Goal: Task Accomplishment & Management: Manage account settings

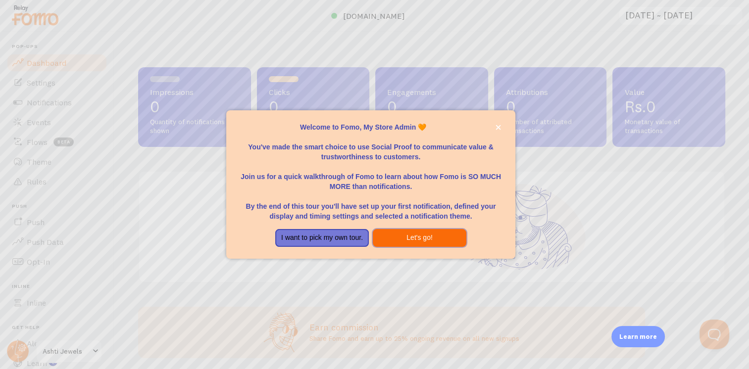
click at [402, 234] on button "Let's go!" at bounding box center [420, 238] width 94 height 18
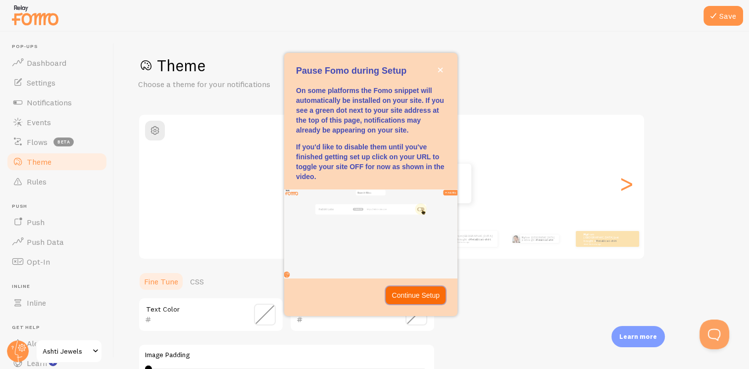
click at [415, 295] on p "Continue Setup" at bounding box center [416, 296] width 48 height 10
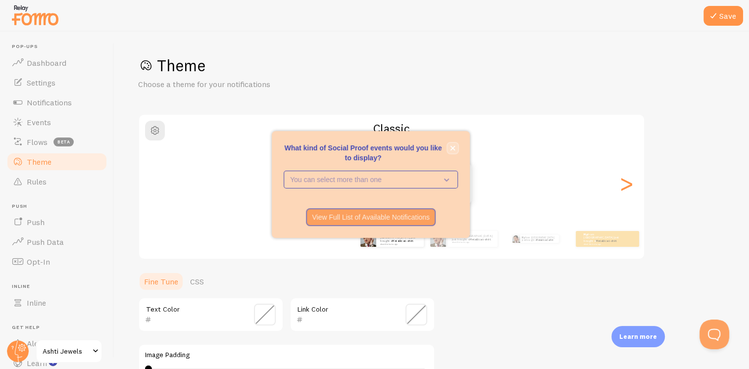
click at [453, 149] on icon "close," at bounding box center [453, 148] width 5 height 5
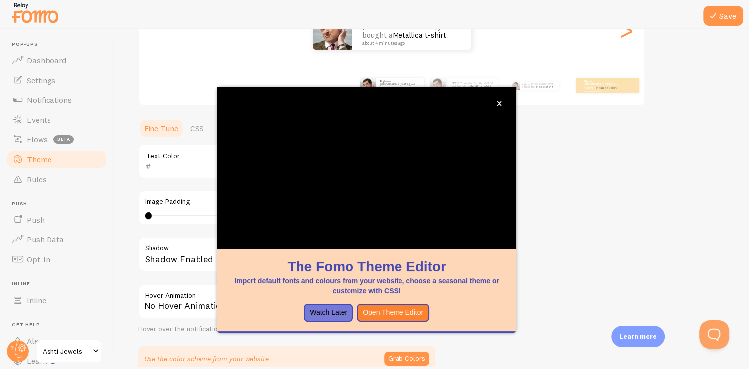
scroll to position [152, 0]
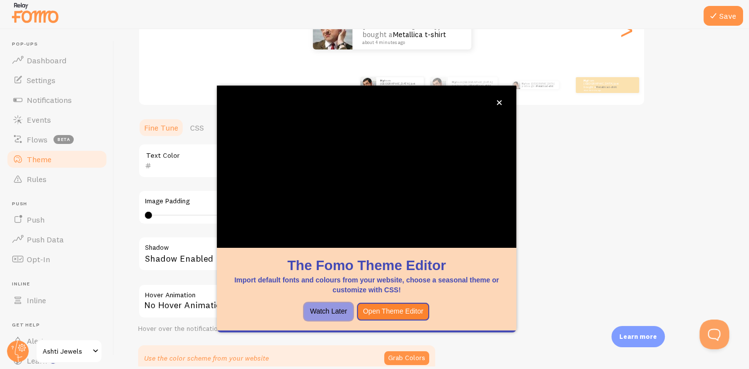
click at [312, 310] on button "Watch Later" at bounding box center [328, 312] width 49 height 18
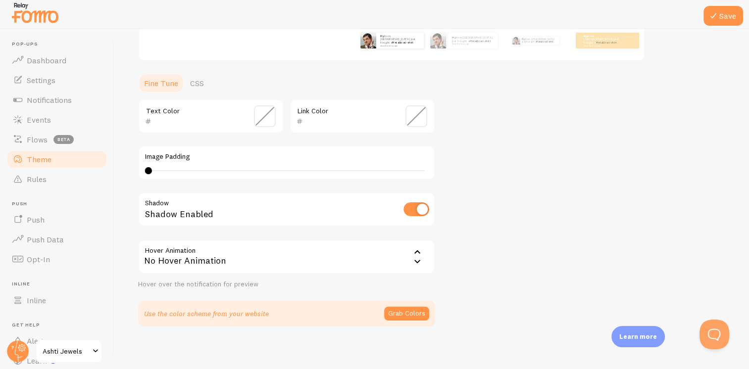
scroll to position [202, 0]
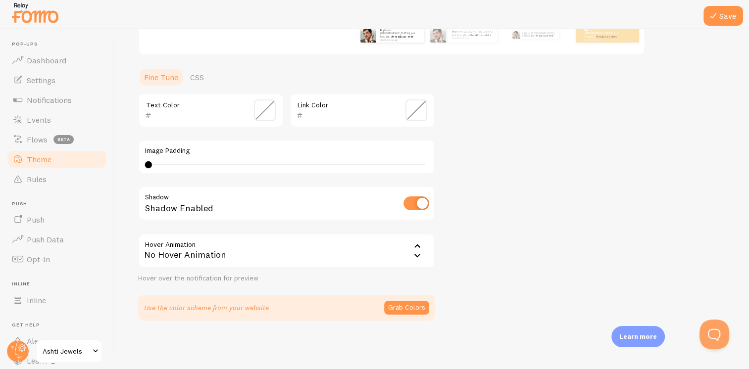
click at [417, 245] on icon at bounding box center [417, 246] width 6 height 3
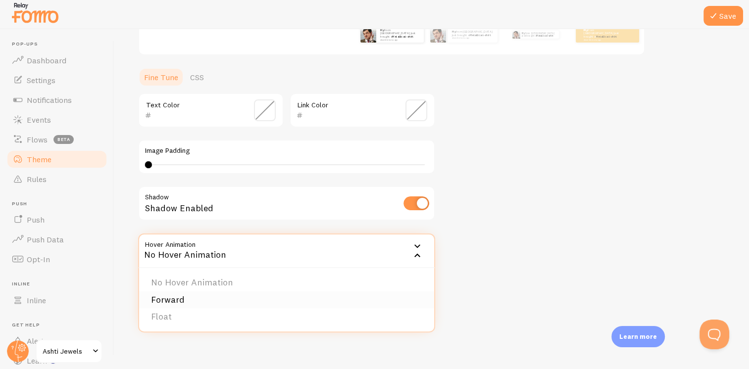
click at [278, 296] on li "Forward" at bounding box center [286, 300] width 295 height 17
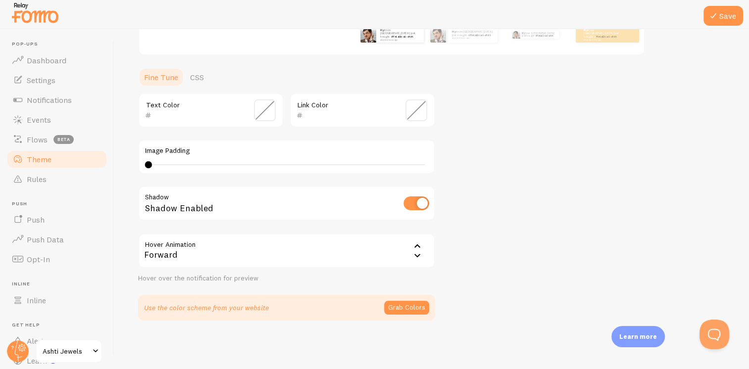
click at [419, 243] on icon at bounding box center [417, 247] width 12 height 12
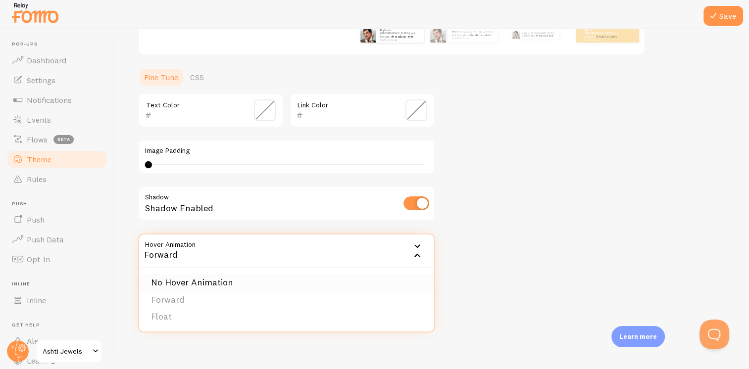
click at [328, 281] on li "No Hover Animation" at bounding box center [286, 282] width 295 height 17
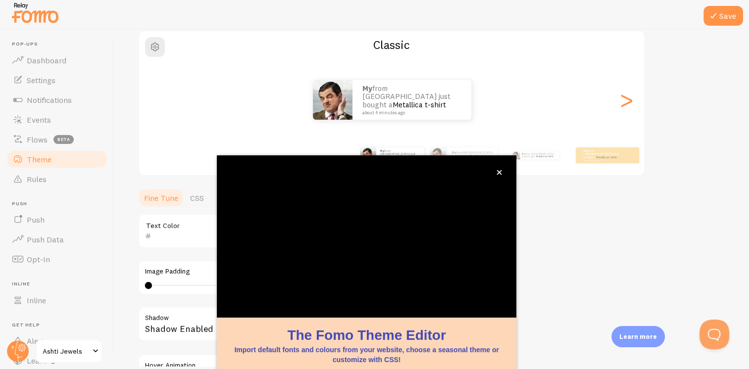
scroll to position [81, 0]
click at [502, 174] on button "close," at bounding box center [499, 172] width 10 height 10
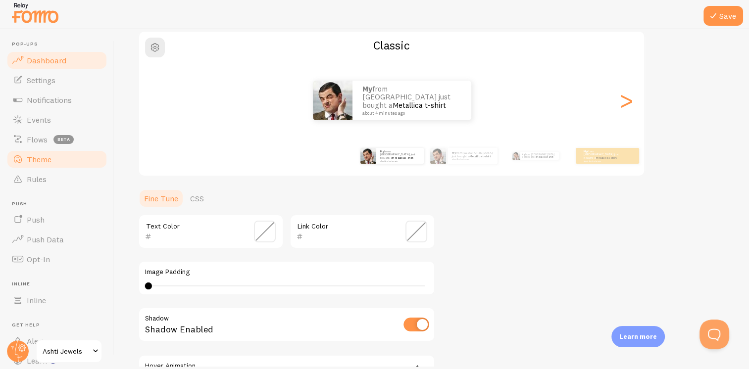
click at [44, 68] on link "Dashboard" at bounding box center [57, 61] width 102 height 20
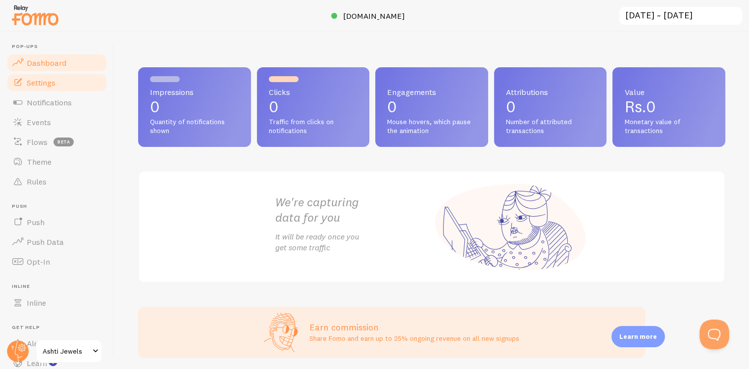
click at [39, 90] on link "Settings" at bounding box center [57, 83] width 102 height 20
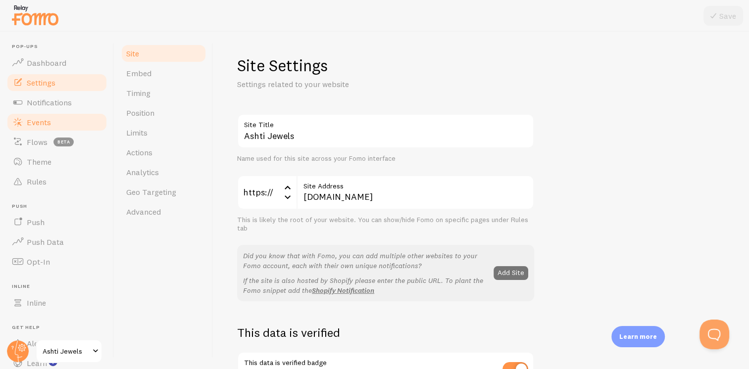
click at [42, 128] on link "Events" at bounding box center [57, 122] width 102 height 20
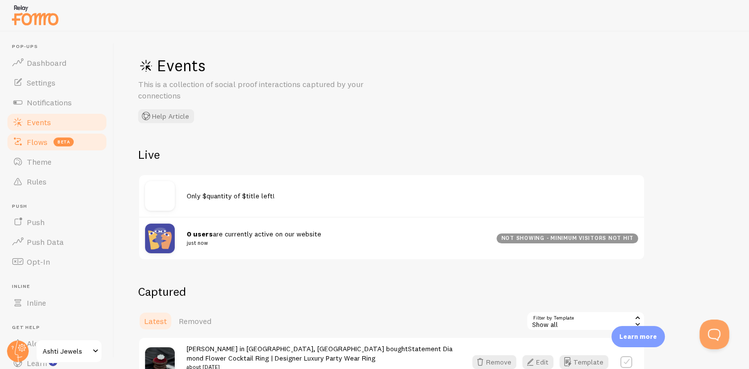
click at [40, 150] on link "Flows beta" at bounding box center [57, 142] width 102 height 20
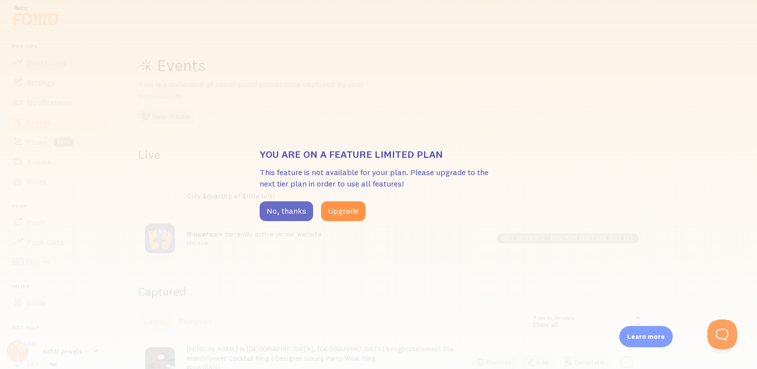
click at [271, 204] on button "No, thanks" at bounding box center [285, 212] width 53 height 20
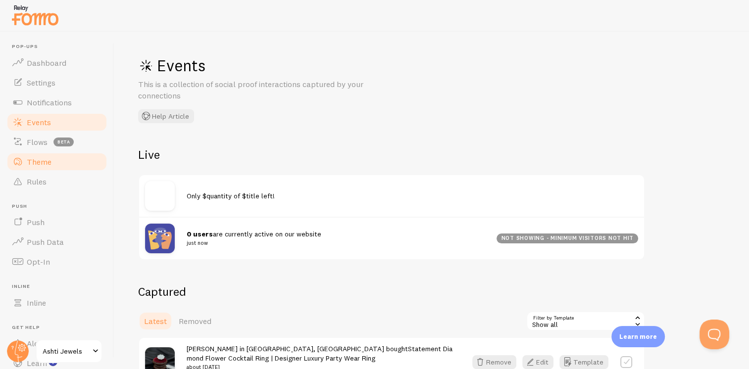
click at [46, 167] on link "Theme" at bounding box center [57, 162] width 102 height 20
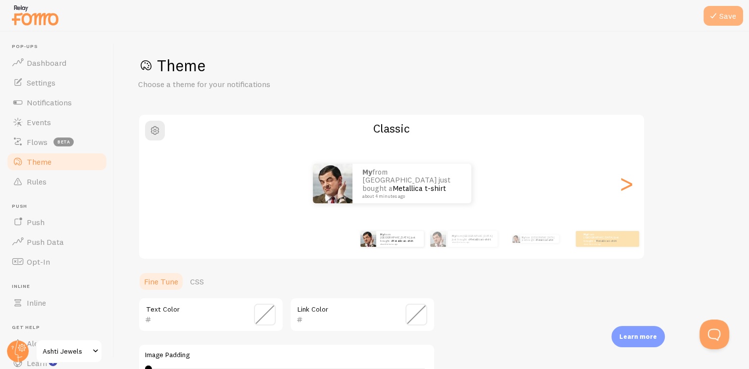
click at [713, 16] on icon at bounding box center [714, 16] width 12 height 12
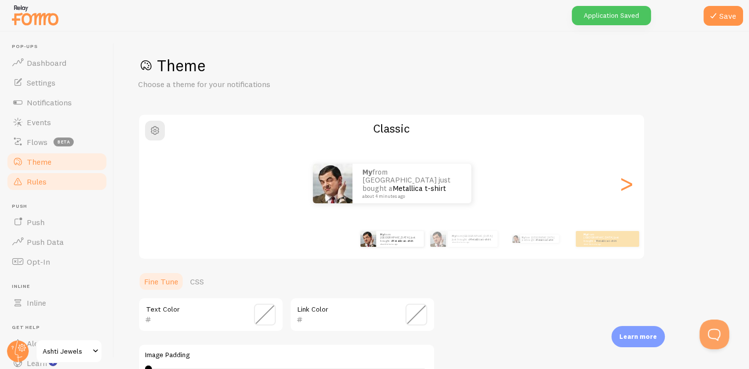
click at [45, 179] on span "Rules" at bounding box center [37, 182] width 20 height 10
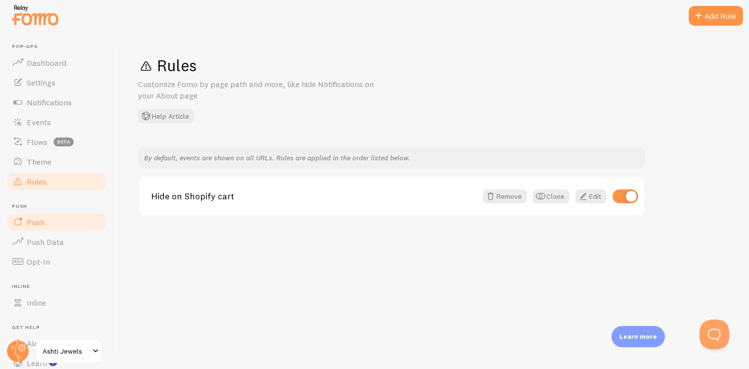
click at [35, 220] on span "Push" at bounding box center [36, 222] width 18 height 10
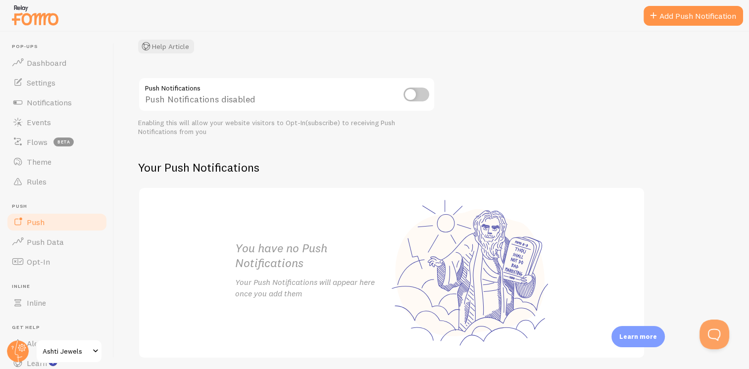
scroll to position [52, 0]
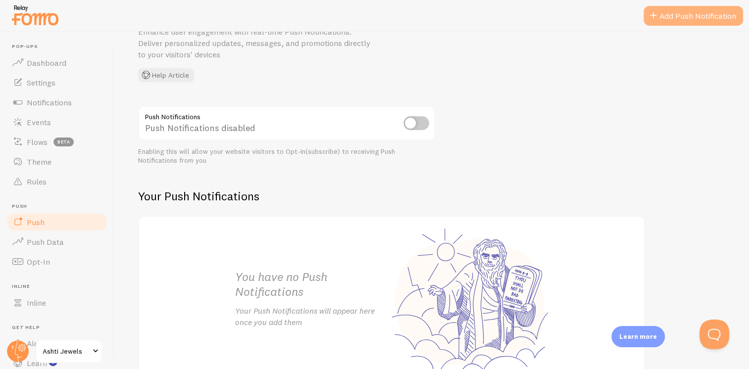
click at [674, 10] on link "Add Push Notification" at bounding box center [694, 16] width 100 height 20
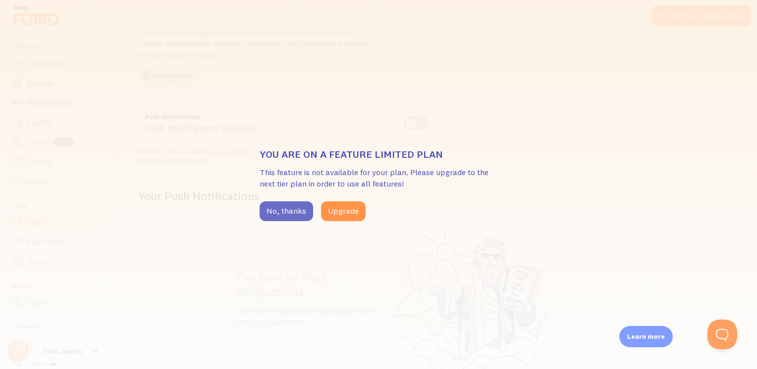
click at [295, 220] on button "No, thanks" at bounding box center [285, 212] width 53 height 20
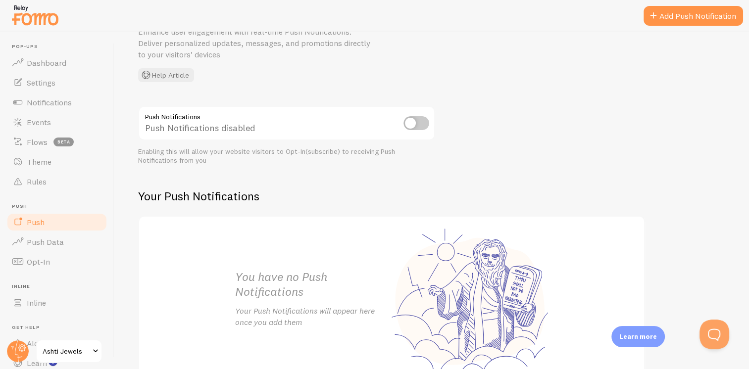
click at [412, 127] on input "checkbox" at bounding box center [417, 123] width 26 height 14
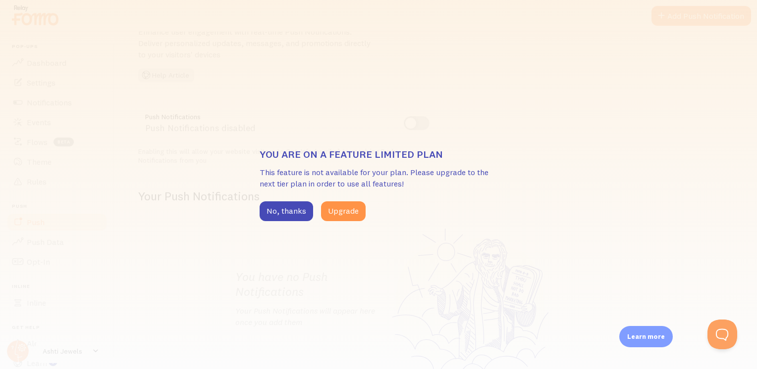
click at [295, 225] on div "You are on a feature limited plan This feature is not available for your plan. …" at bounding box center [378, 184] width 757 height 369
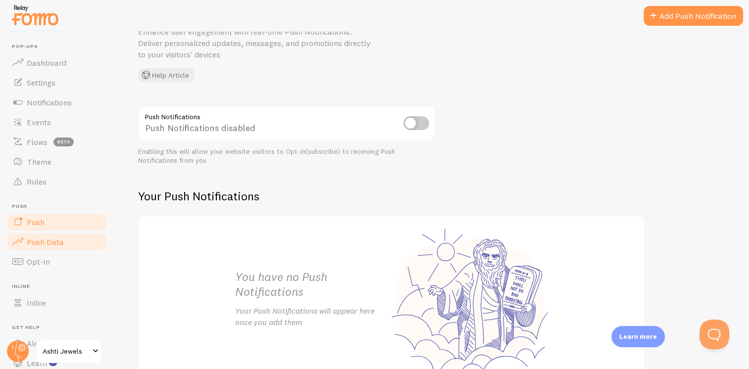
click at [44, 248] on link "Push Data" at bounding box center [57, 242] width 102 height 20
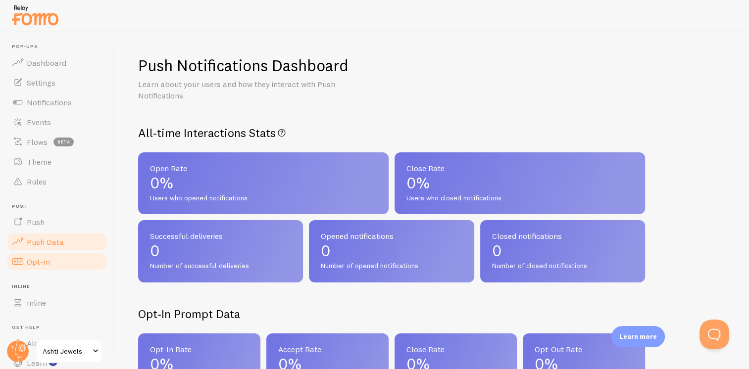
click at [44, 262] on span "Opt-In" at bounding box center [38, 262] width 23 height 10
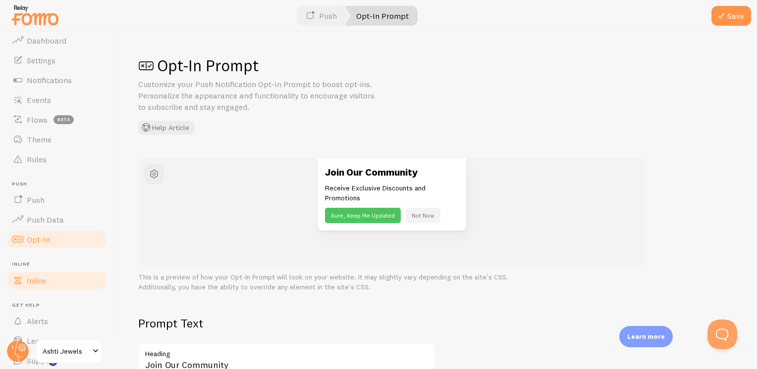
scroll to position [59, 0]
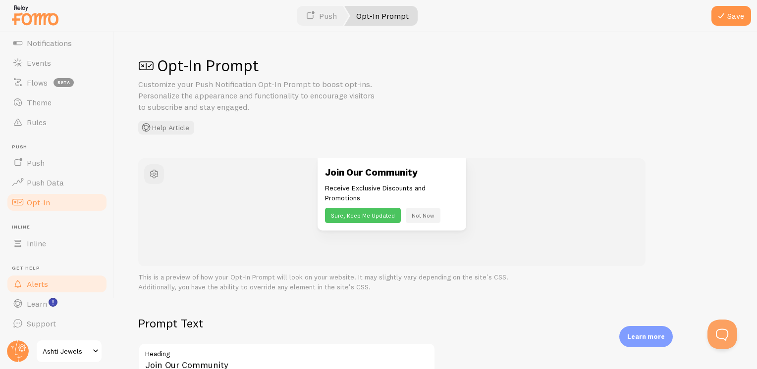
click at [48, 287] on span "Alerts" at bounding box center [37, 284] width 21 height 10
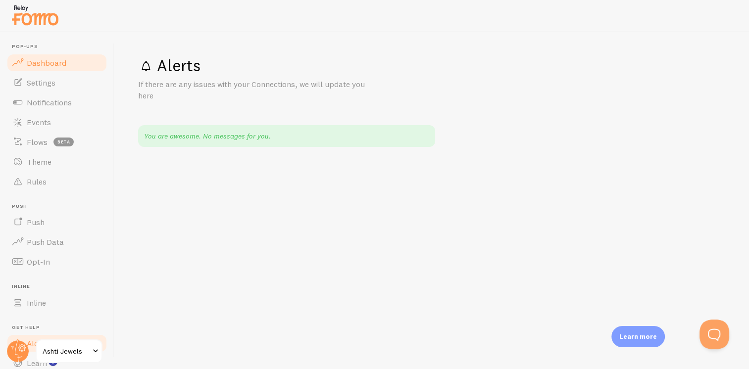
click at [58, 71] on link "Dashboard" at bounding box center [57, 63] width 102 height 20
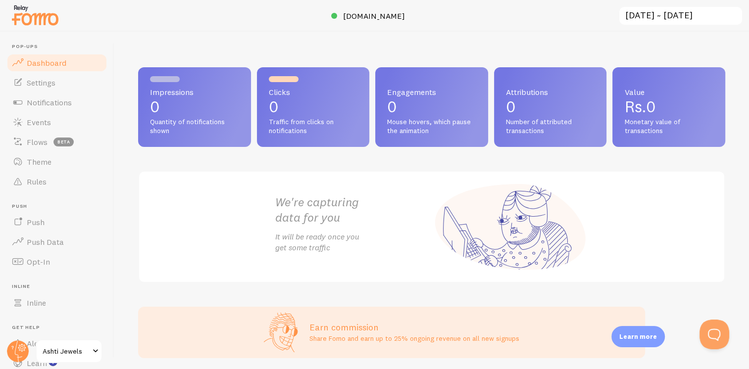
click at [65, 66] on link "Dashboard" at bounding box center [57, 63] width 102 height 20
click at [67, 82] on link "Settings" at bounding box center [57, 83] width 102 height 20
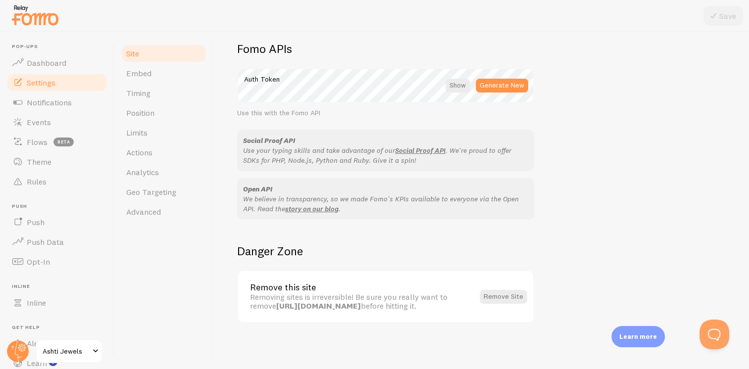
scroll to position [564, 0]
click at [171, 70] on link "Embed" at bounding box center [163, 73] width 87 height 20
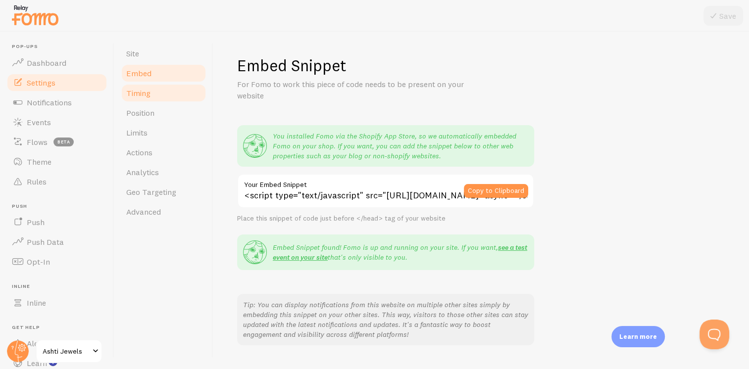
click at [144, 99] on link "Timing" at bounding box center [163, 93] width 87 height 20
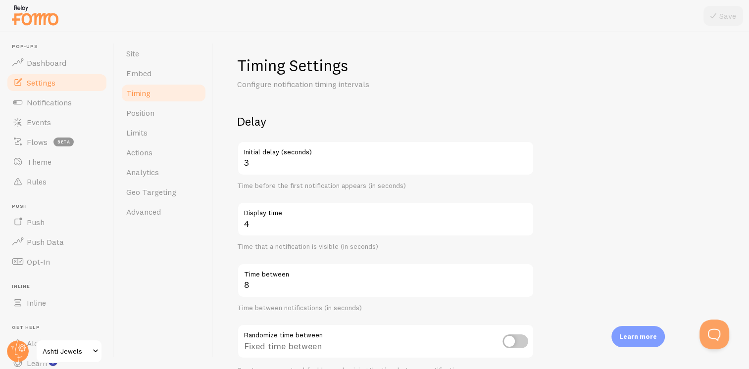
scroll to position [2, 0]
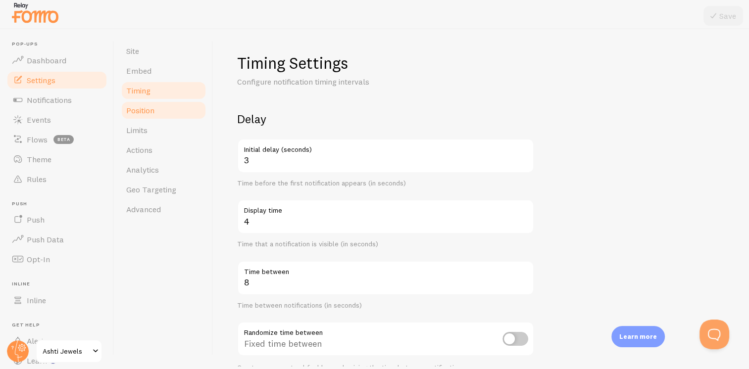
click at [133, 108] on span "Position" at bounding box center [140, 110] width 28 height 10
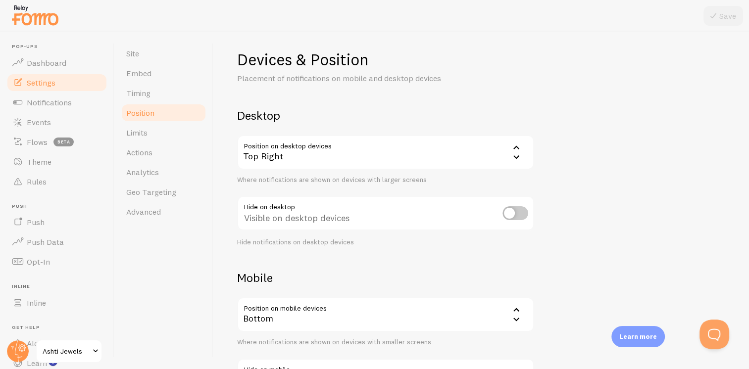
scroll to position [6, 0]
click at [521, 210] on input "checkbox" at bounding box center [516, 213] width 26 height 14
checkbox input "true"
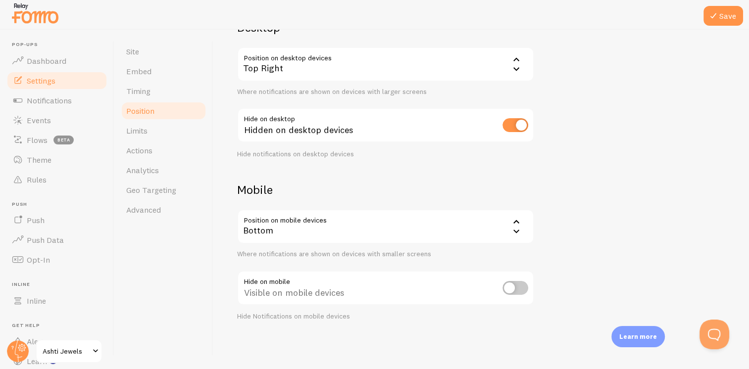
scroll to position [2, 0]
click at [508, 291] on input "checkbox" at bounding box center [516, 288] width 26 height 14
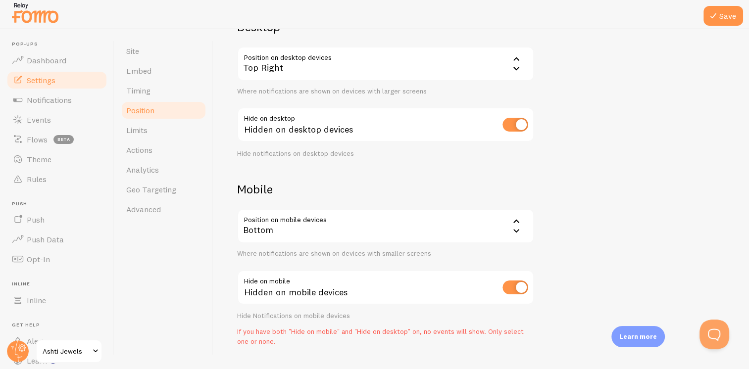
click at [508, 291] on input "checkbox" at bounding box center [516, 288] width 26 height 14
checkbox input "false"
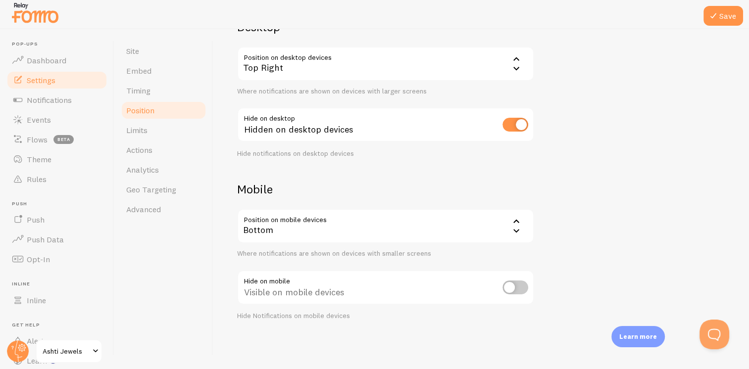
click at [509, 122] on input "checkbox" at bounding box center [516, 125] width 26 height 14
checkbox input "false"
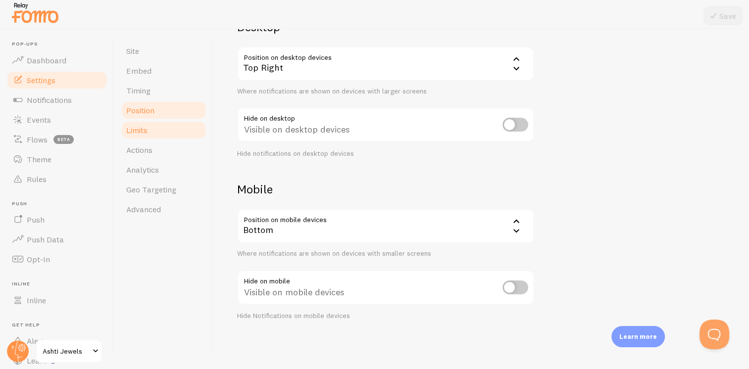
click at [140, 124] on link "Limits" at bounding box center [163, 130] width 87 height 20
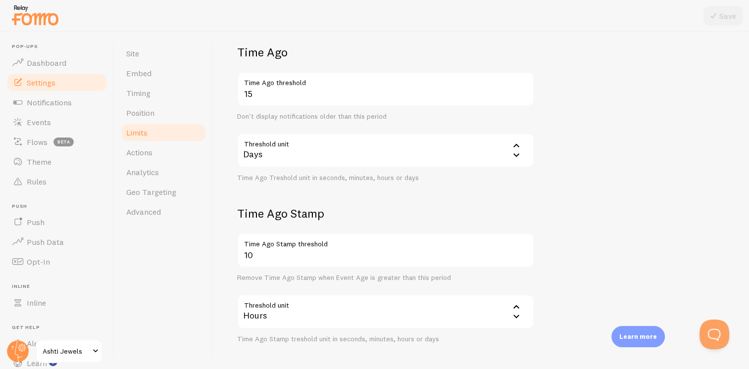
scroll to position [232, 0]
click at [154, 161] on link "Actions" at bounding box center [163, 153] width 87 height 20
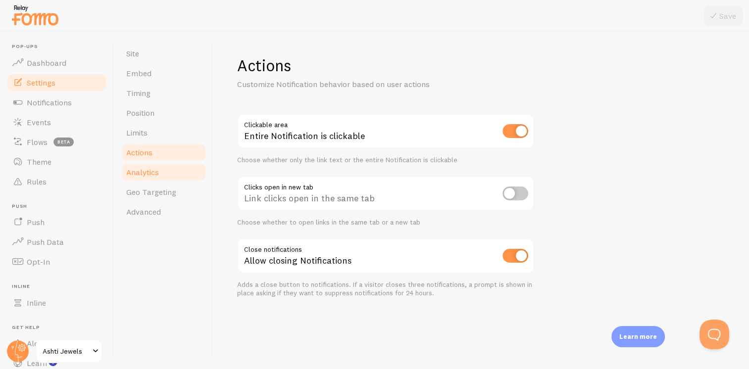
click at [153, 175] on span "Analytics" at bounding box center [142, 172] width 33 height 10
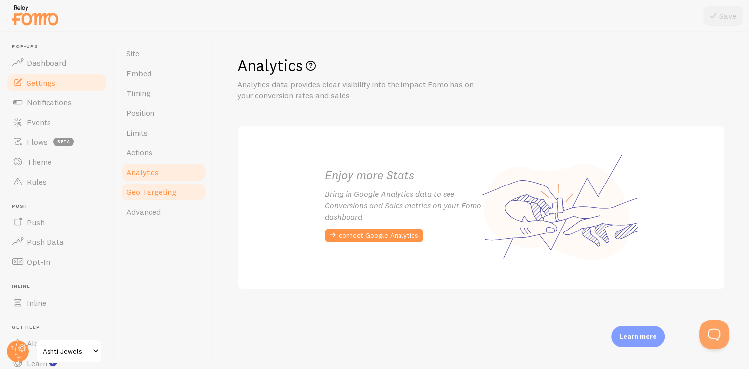
click at [152, 191] on span "Geo Targeting" at bounding box center [151, 192] width 50 height 10
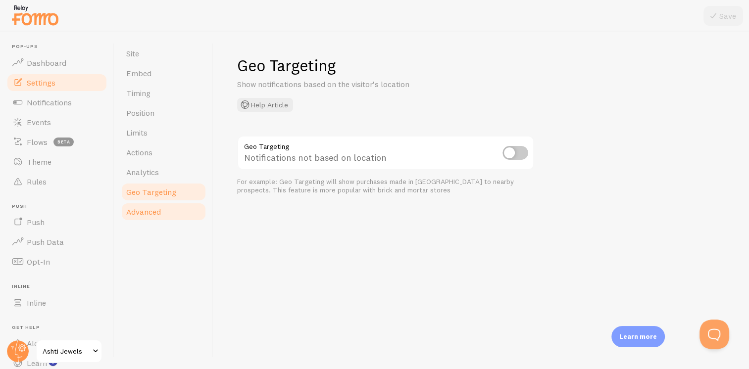
click at [149, 209] on span "Advanced" at bounding box center [143, 212] width 35 height 10
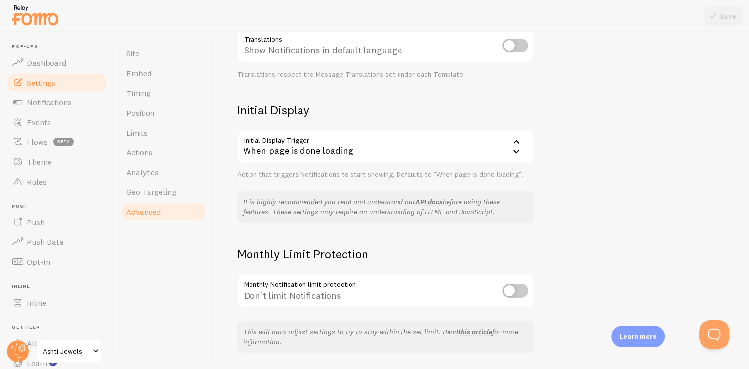
scroll to position [204, 0]
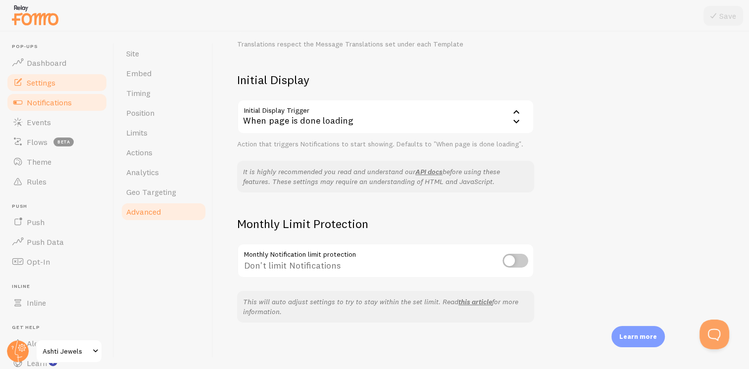
click at [69, 107] on link "Notifications" at bounding box center [57, 103] width 102 height 20
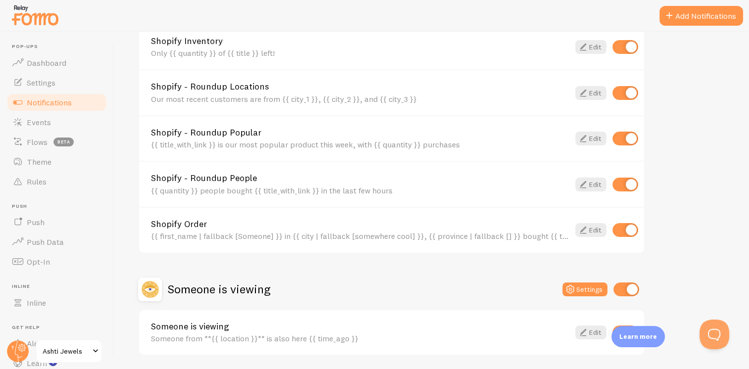
scroll to position [425, 0]
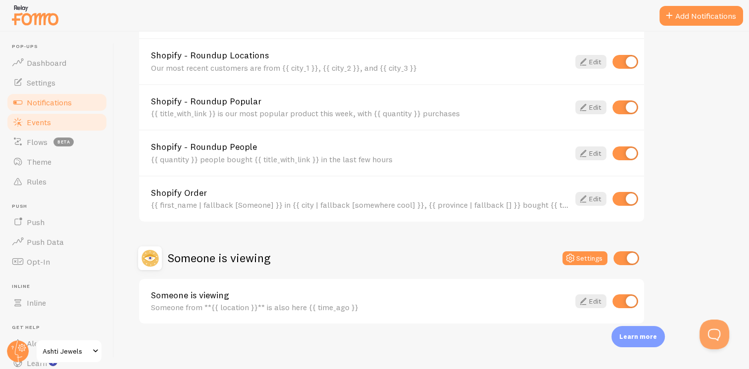
click at [65, 128] on link "Events" at bounding box center [57, 122] width 102 height 20
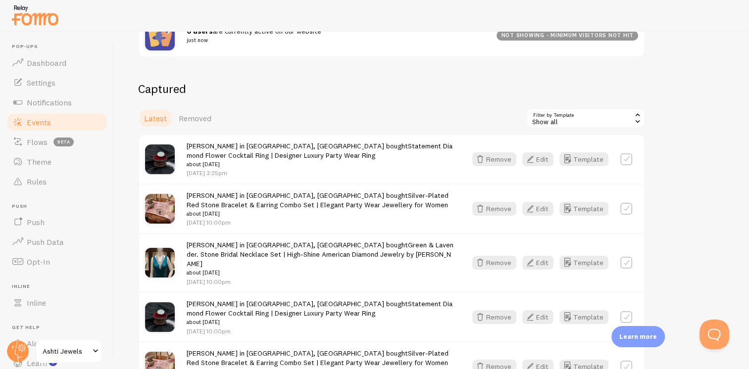
scroll to position [203, 0]
click at [194, 111] on link "Removed" at bounding box center [195, 119] width 45 height 20
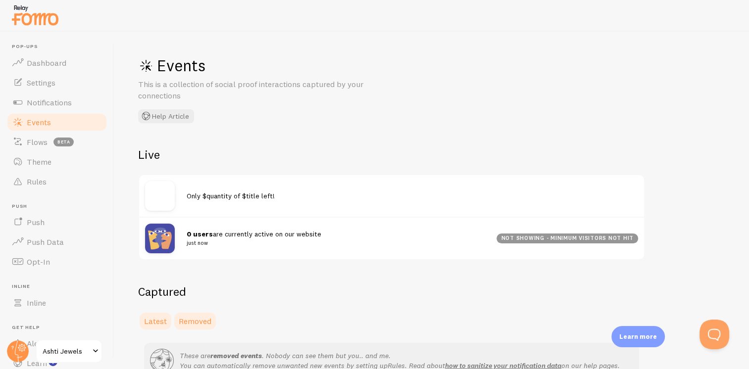
click at [152, 320] on span "Latest" at bounding box center [155, 321] width 23 height 10
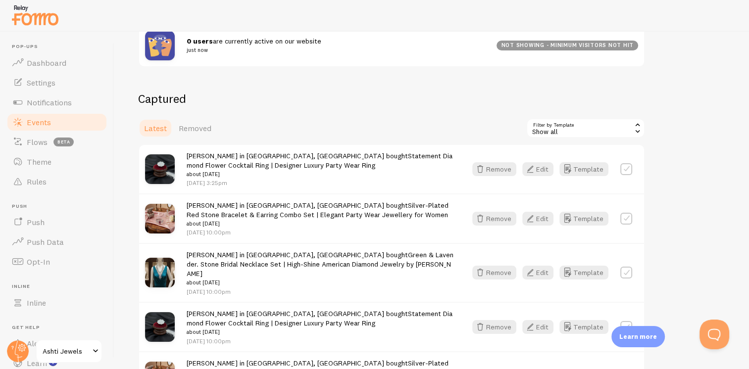
scroll to position [193, 0]
click at [574, 136] on div "Show all" at bounding box center [585, 129] width 119 height 20
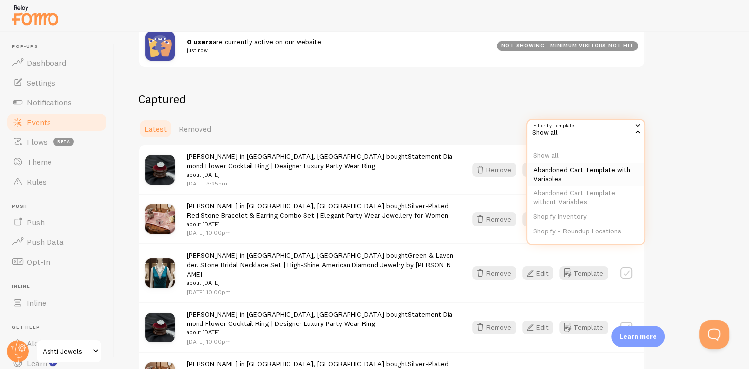
click at [568, 165] on li "Abandoned Cart Template with Variables" at bounding box center [585, 174] width 117 height 23
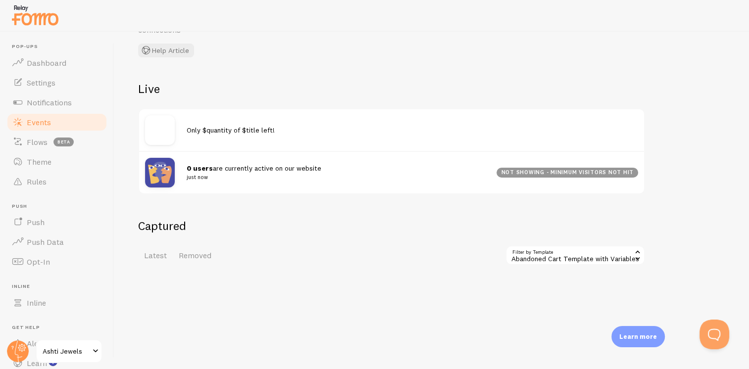
scroll to position [67, 0]
click at [553, 260] on div "Abandoned Cart Template with Variables" at bounding box center [576, 254] width 140 height 20
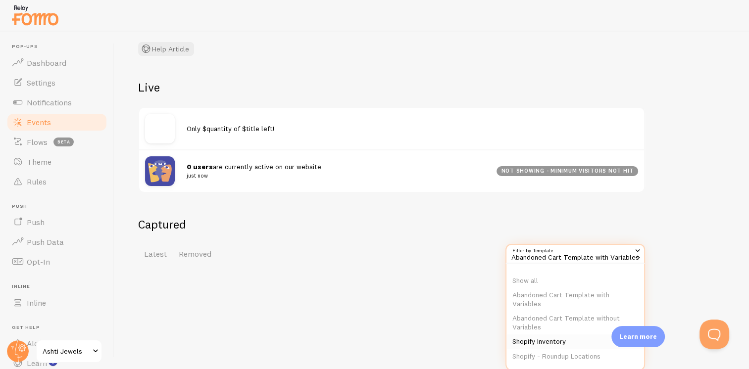
click at [543, 342] on li "Shopify Inventory" at bounding box center [576, 342] width 138 height 15
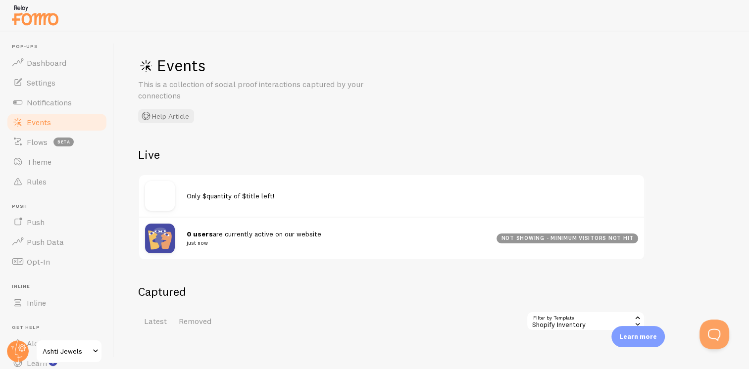
click at [552, 319] on div "Shopify Inventory" at bounding box center [585, 321] width 119 height 20
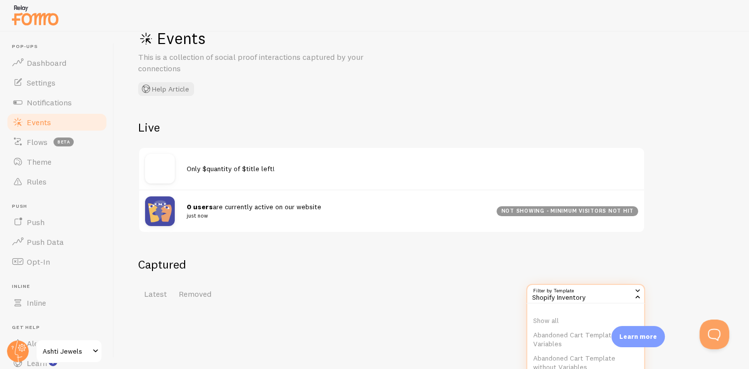
scroll to position [67, 0]
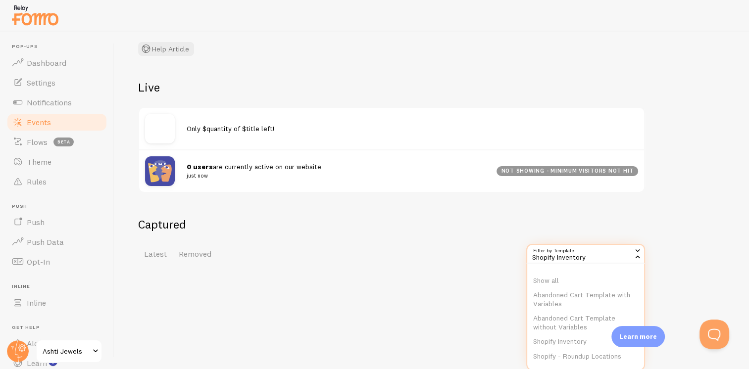
click at [562, 272] on ul "Show all Abandoned Cart Template with Variables Abandoned Cart Template without…" at bounding box center [585, 317] width 117 height 99
click at [566, 256] on div "Shopify Inventory" at bounding box center [585, 254] width 119 height 20
click at [559, 274] on li "Show all" at bounding box center [585, 281] width 117 height 15
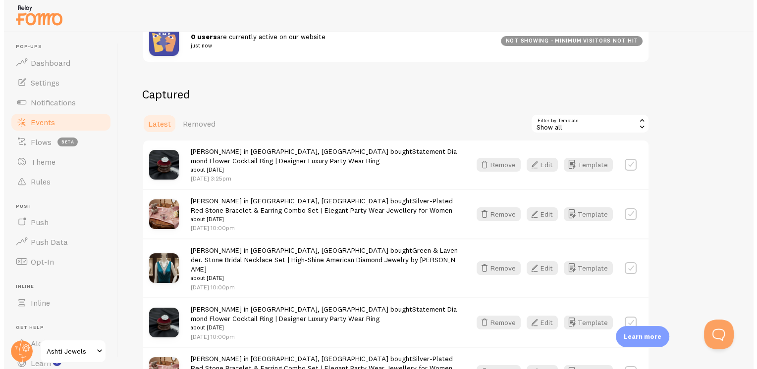
scroll to position [264, 0]
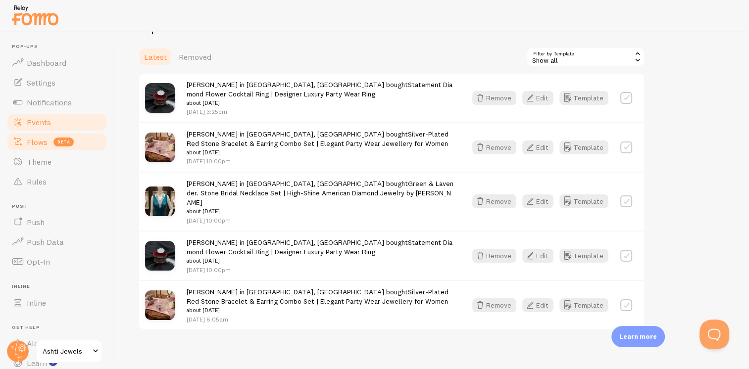
click at [32, 150] on link "Flows beta" at bounding box center [57, 142] width 102 height 20
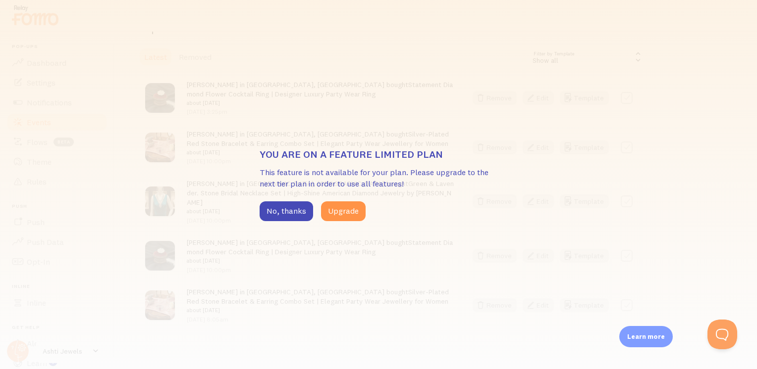
click at [277, 201] on div "You are on a feature limited plan This feature is not available for your plan. …" at bounding box center [378, 184] width 238 height 73
click at [279, 209] on button "No, thanks" at bounding box center [285, 212] width 53 height 20
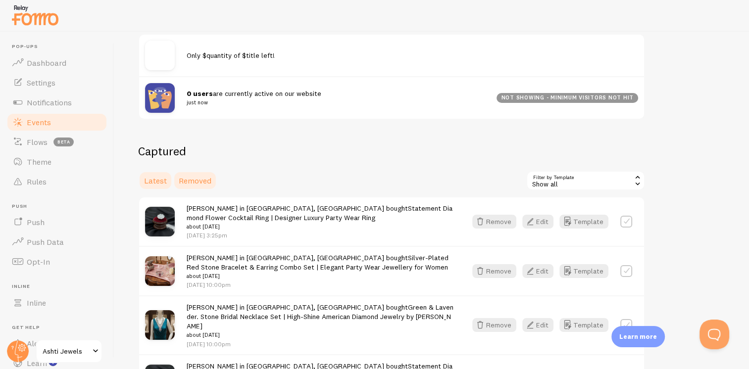
scroll to position [108, 0]
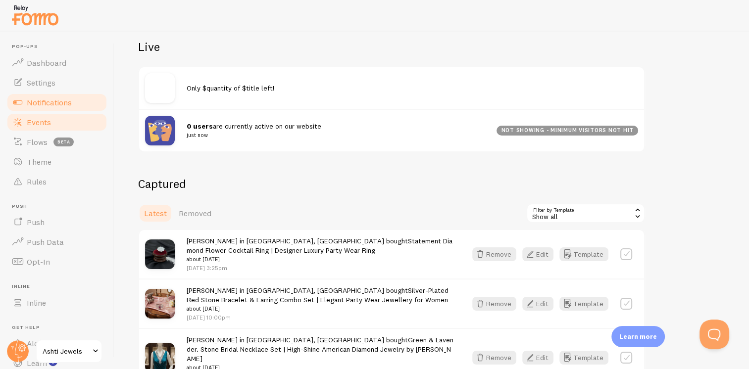
click at [48, 105] on span "Notifications" at bounding box center [49, 103] width 45 height 10
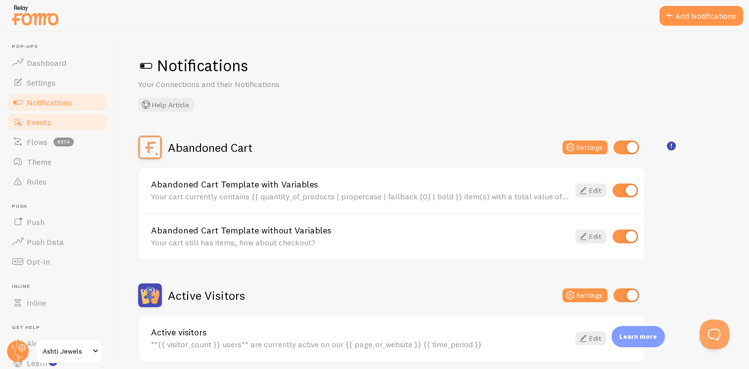
click at [40, 119] on span "Events" at bounding box center [39, 122] width 24 height 10
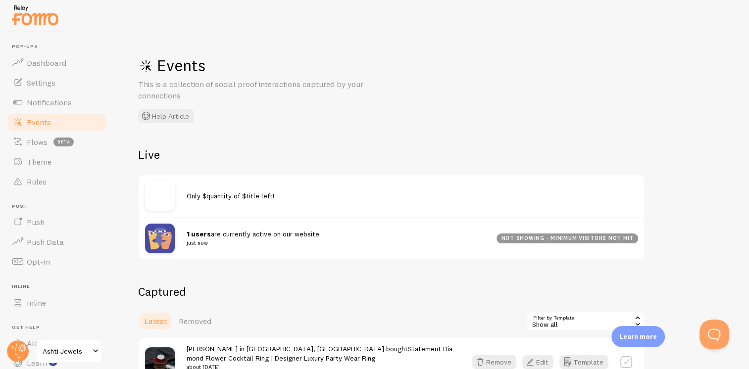
click at [237, 230] on span "1 users are currently active on our website just now" at bounding box center [336, 239] width 298 height 18
click at [566, 234] on div "not showing - minimum visitors not hit" at bounding box center [568, 239] width 142 height 10
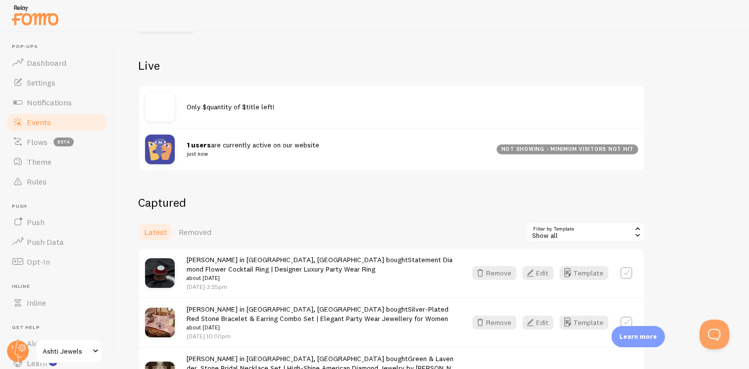
scroll to position [90, 0]
click at [212, 231] on link "Removed" at bounding box center [195, 232] width 45 height 20
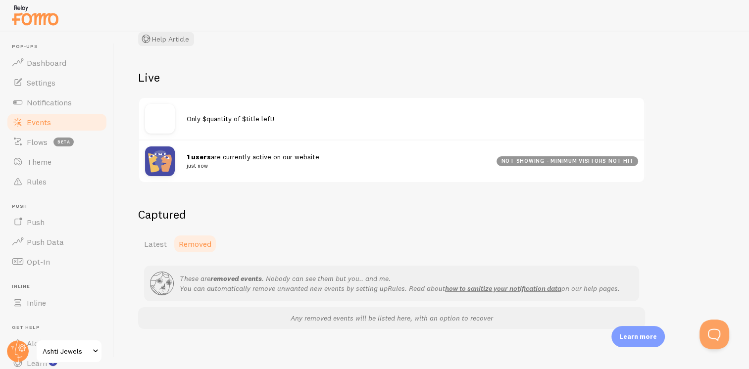
scroll to position [83, 0]
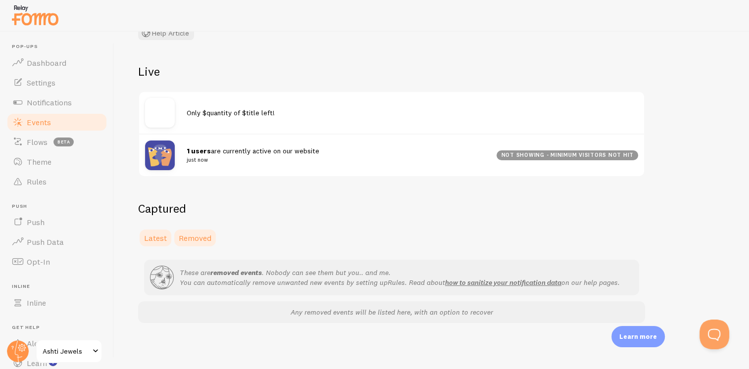
click at [165, 240] on span "Latest" at bounding box center [155, 238] width 23 height 10
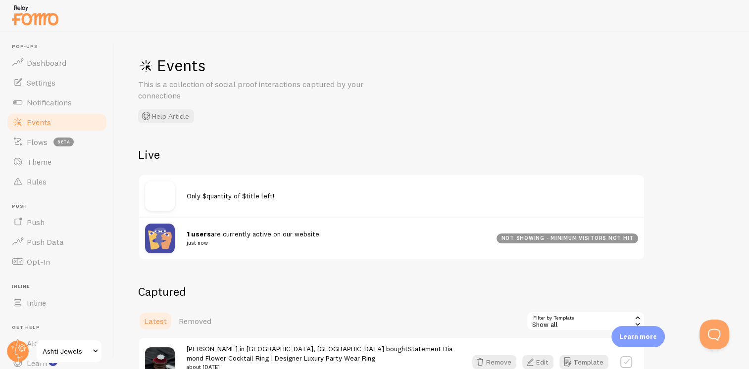
click at [633, 365] on div "Remove Edit Template" at bounding box center [552, 363] width 172 height 14
click at [723, 331] on button "Open Beacon popover" at bounding box center [713, 333] width 30 height 30
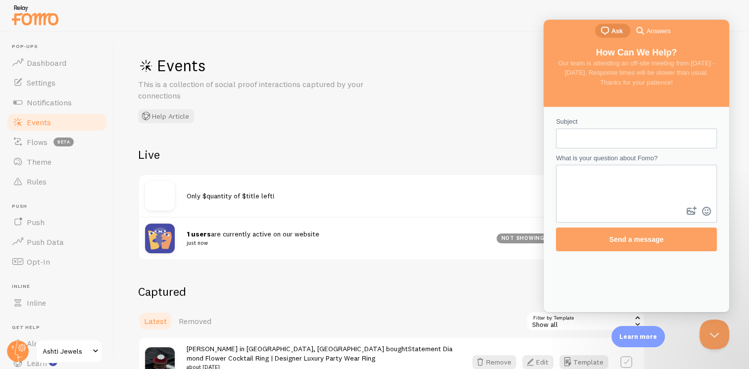
click at [509, 141] on div "Events This is a collection of social proof interactions captured by your conne…" at bounding box center [431, 201] width 635 height 338
click at [716, 334] on button "Close Beacon popover" at bounding box center [713, 333] width 30 height 30
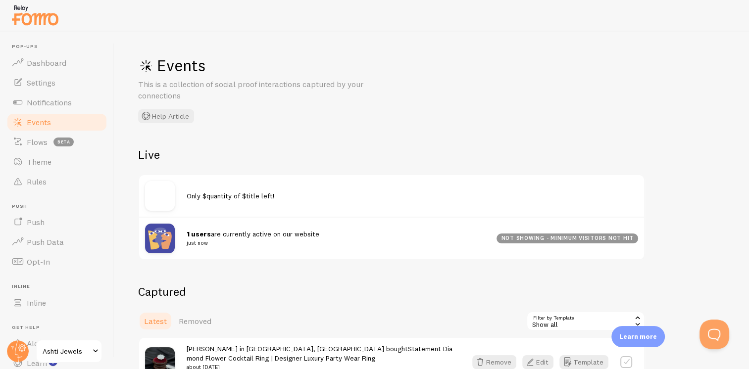
click at [44, 122] on span "Events" at bounding box center [39, 122] width 24 height 10
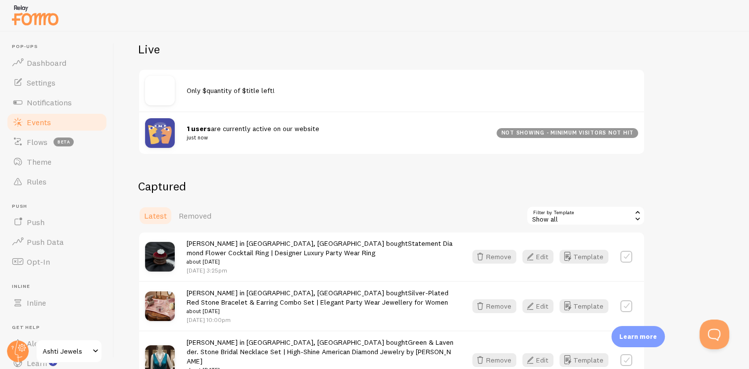
scroll to position [106, 0]
click at [194, 90] on span "Only $quantity of $title left!" at bounding box center [231, 90] width 88 height 9
click at [201, 141] on small "just now" at bounding box center [336, 137] width 298 height 9
click at [594, 130] on div "not showing - minimum visitors not hit" at bounding box center [568, 133] width 142 height 10
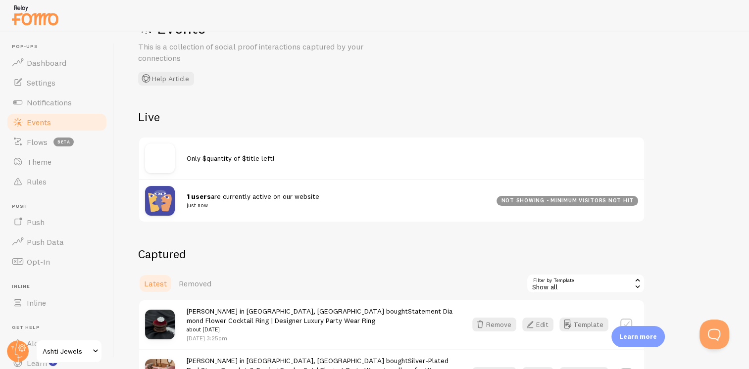
scroll to position [0, 0]
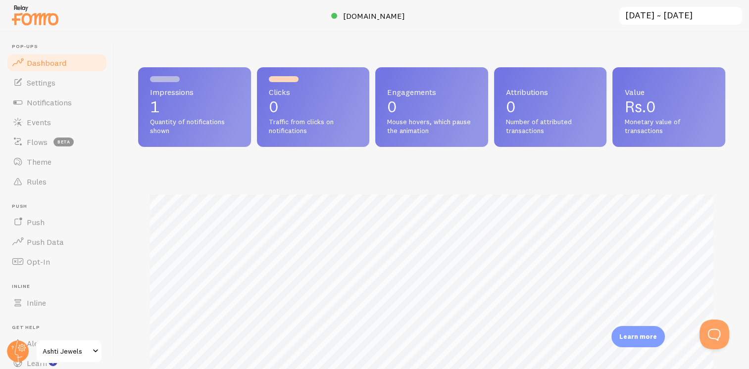
scroll to position [494901, 494582]
click at [51, 119] on link "Events" at bounding box center [57, 122] width 102 height 20
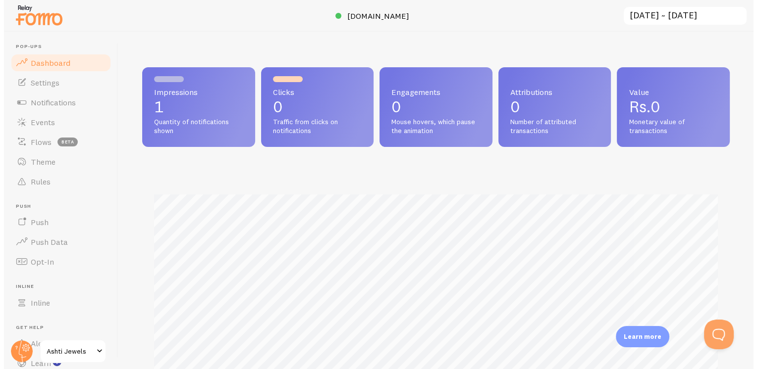
scroll to position [494901, 494582]
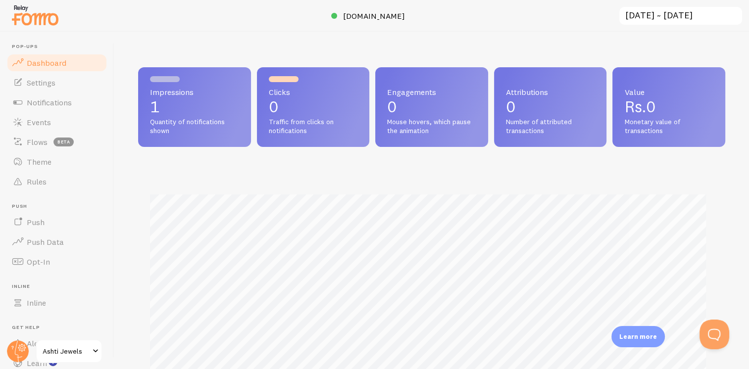
click at [689, 15] on input "[DATE] ~ [DATE]" at bounding box center [680, 16] width 125 height 20
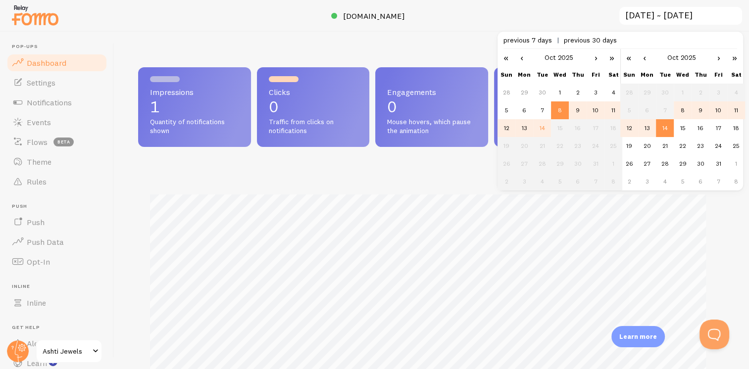
click at [460, 56] on div "Impressions 1 Quantity of notifications shown Clicks 0 Traffic from clicks on n…" at bounding box center [431, 201] width 635 height 338
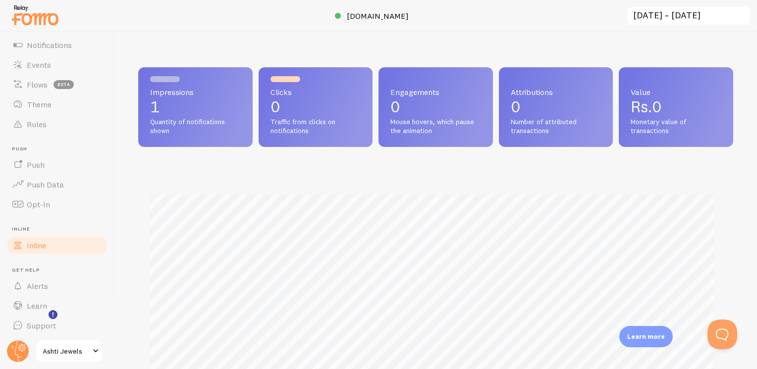
scroll to position [59, 0]
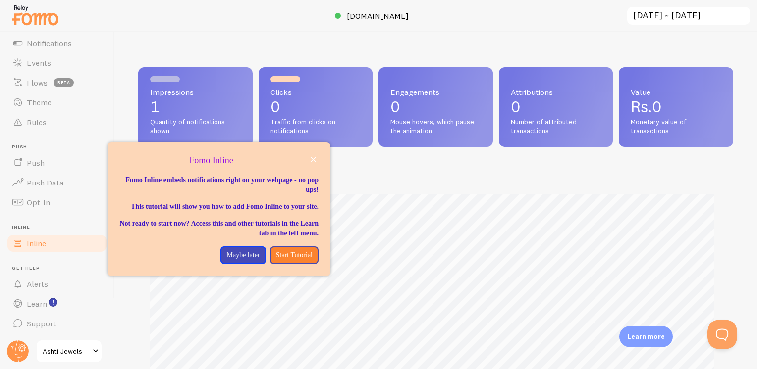
click at [42, 245] on span "Inline" at bounding box center [36, 244] width 19 height 10
